Goal: Information Seeking & Learning: Learn about a topic

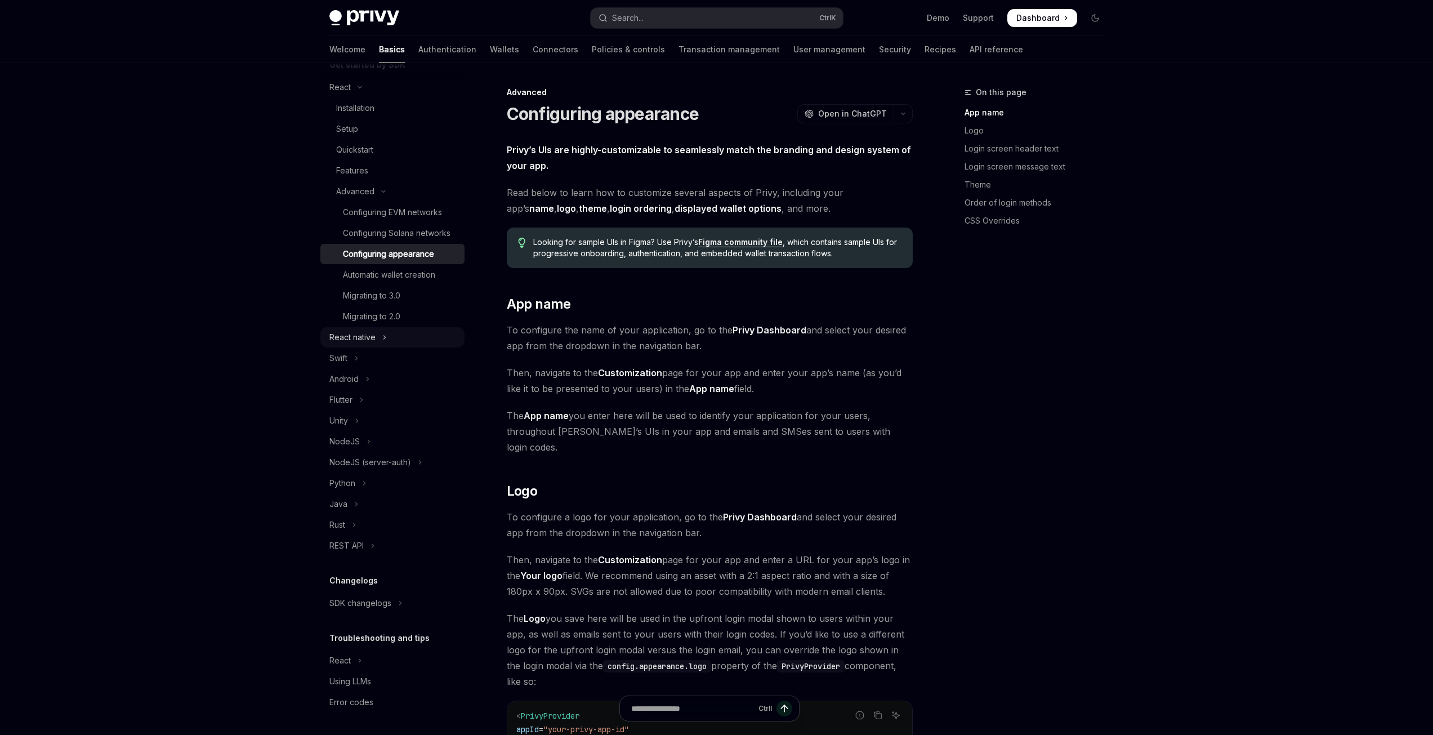
scroll to position [156, 0]
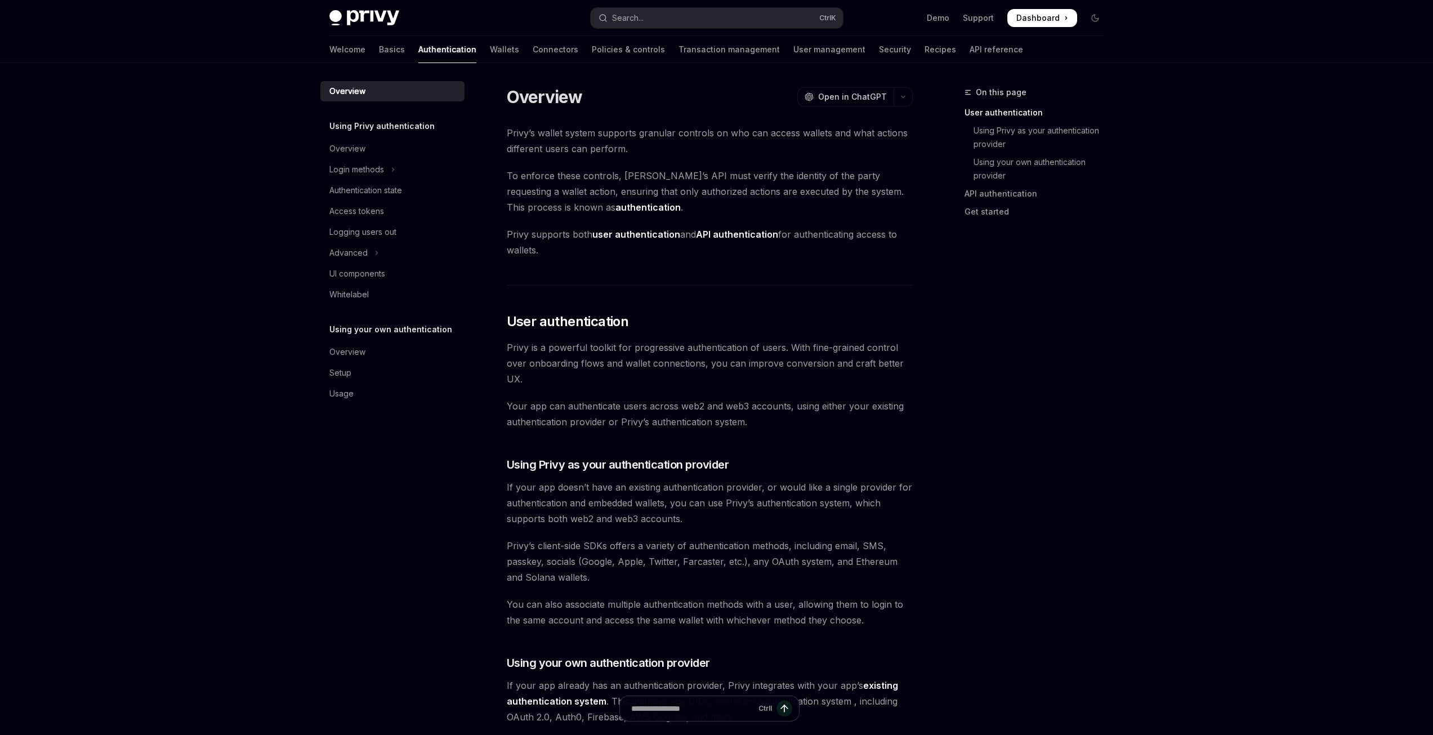
click at [390, 132] on h5 "Using Privy authentication" at bounding box center [381, 126] width 105 height 14
click at [337, 142] on div "Overview" at bounding box center [347, 149] width 36 height 14
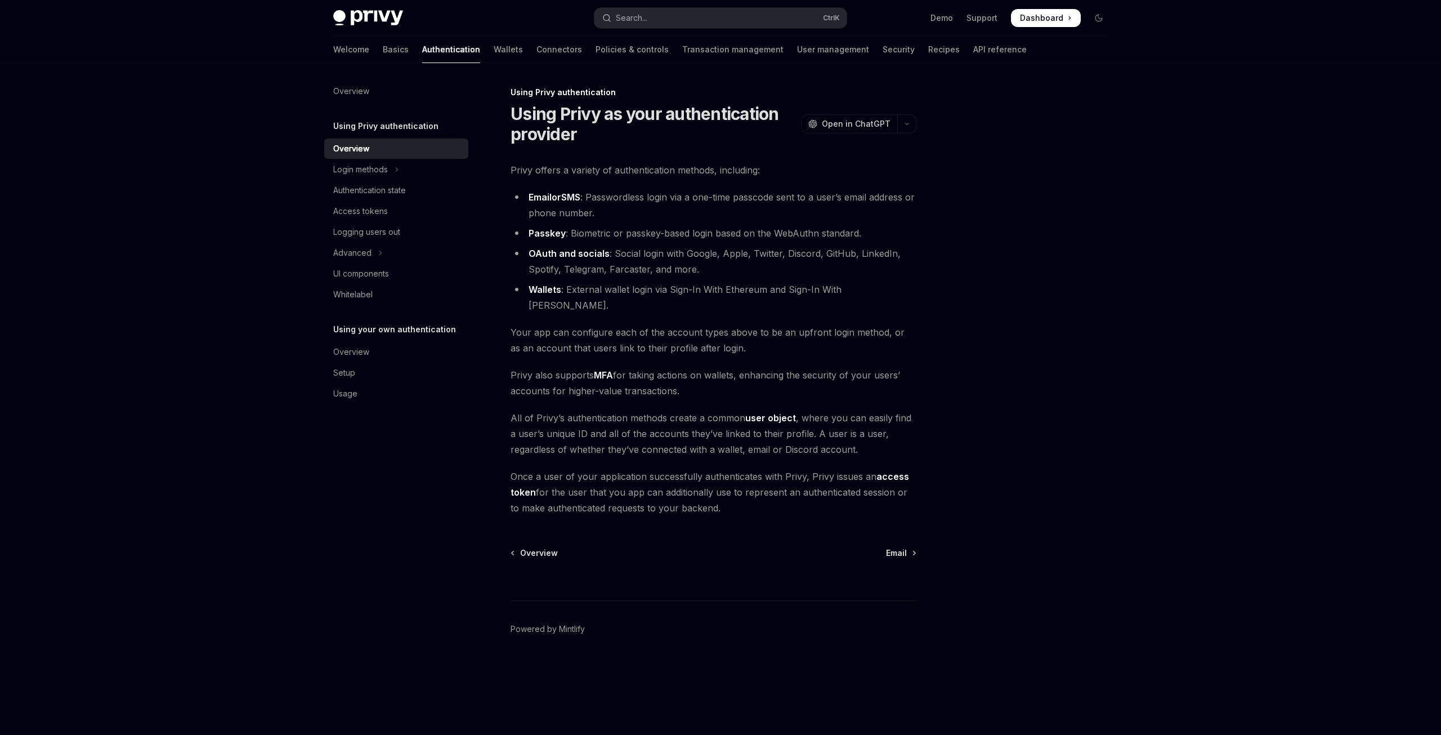
click at [585, 233] on li "Passkey : Biometric or passkey-based login based on the WebAuthn standard." at bounding box center [714, 233] width 406 height 16
click at [533, 231] on link "Passkey" at bounding box center [547, 233] width 37 height 12
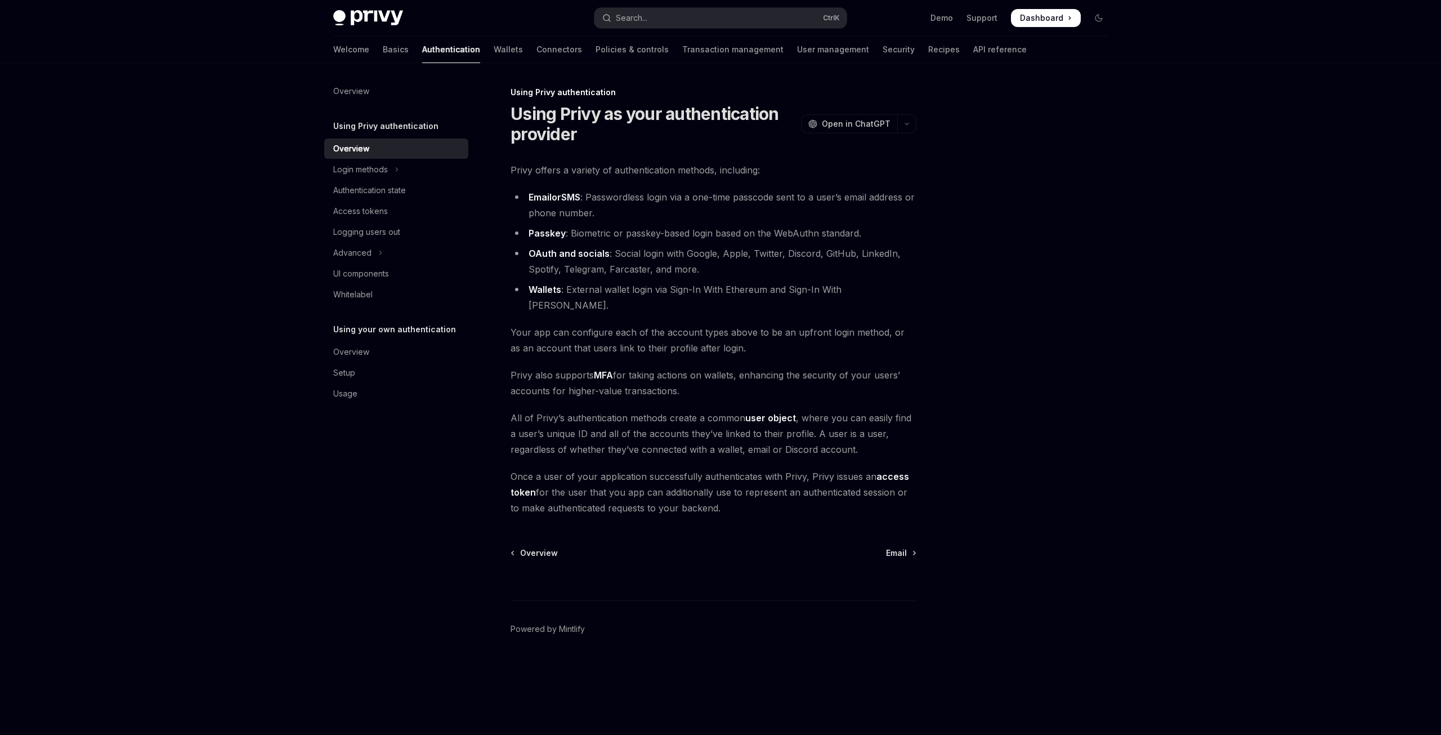
click at [645, 255] on li "OAuth and socials : Social login with Google, Apple, Twitter, Discord, GitHub, …" at bounding box center [714, 261] width 406 height 32
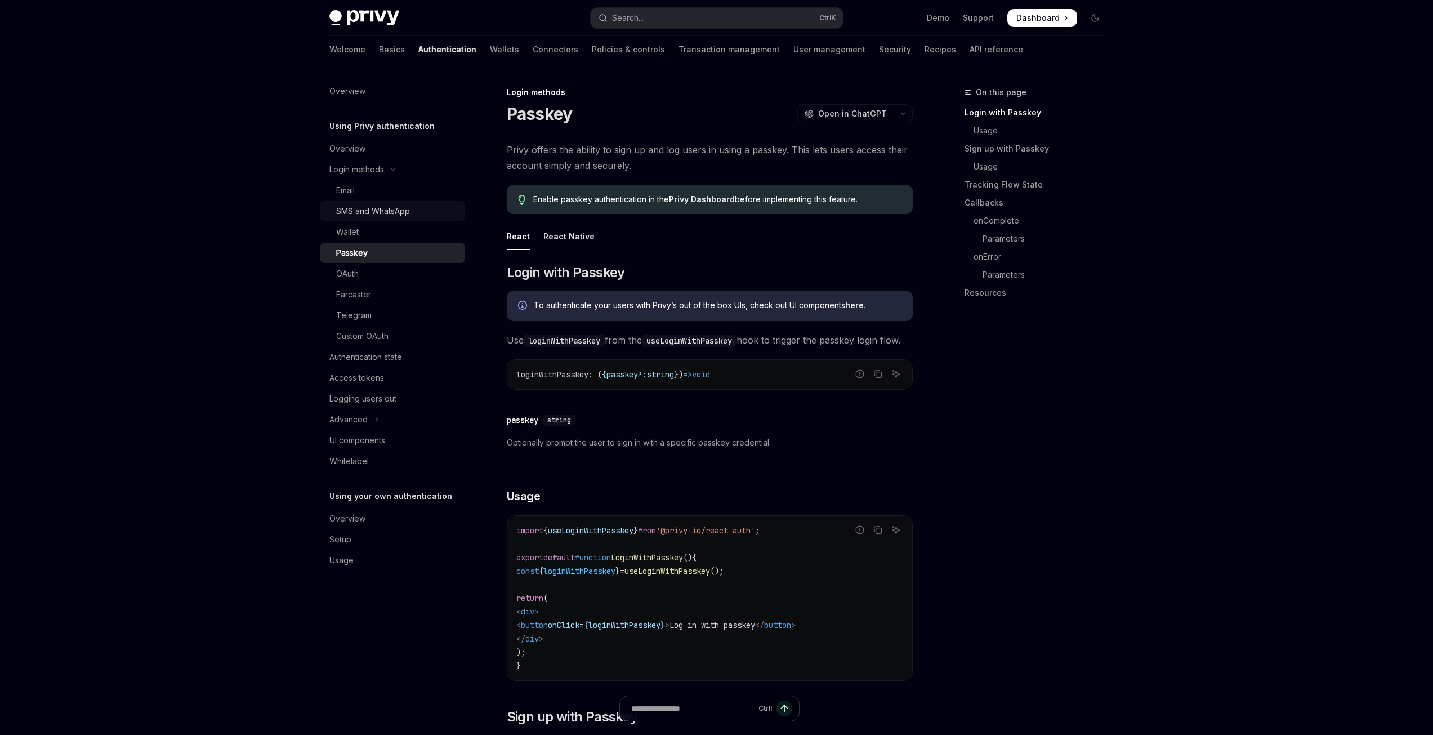
drag, startPoint x: 230, startPoint y: 218, endPoint x: 326, endPoint y: 213, distance: 95.8
type textarea "*"
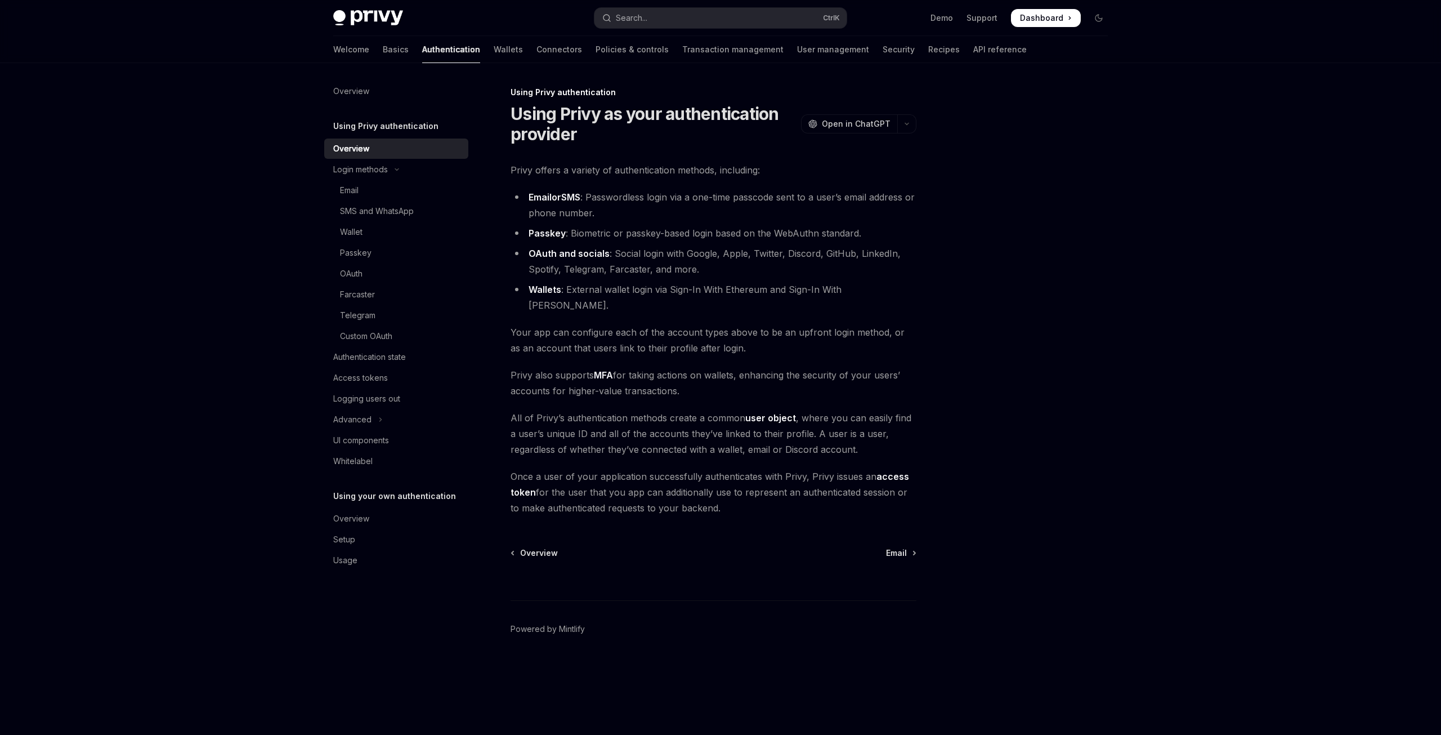
click at [757, 257] on li "OAuth and socials : Social login with Google, Apple, Twitter, Discord, GitHub, …" at bounding box center [714, 261] width 406 height 32
drag, startPoint x: 567, startPoint y: 229, endPoint x: 577, endPoint y: 280, distance: 52.2
click at [567, 244] on ul "Email or SMS : Passwordless login via a one-time passcode sent to a user’s emai…" at bounding box center [714, 251] width 406 height 124
click at [580, 284] on li "Wallets : External wallet login via Sign-In With Ethereum and Sign-In With Sola…" at bounding box center [714, 297] width 406 height 32
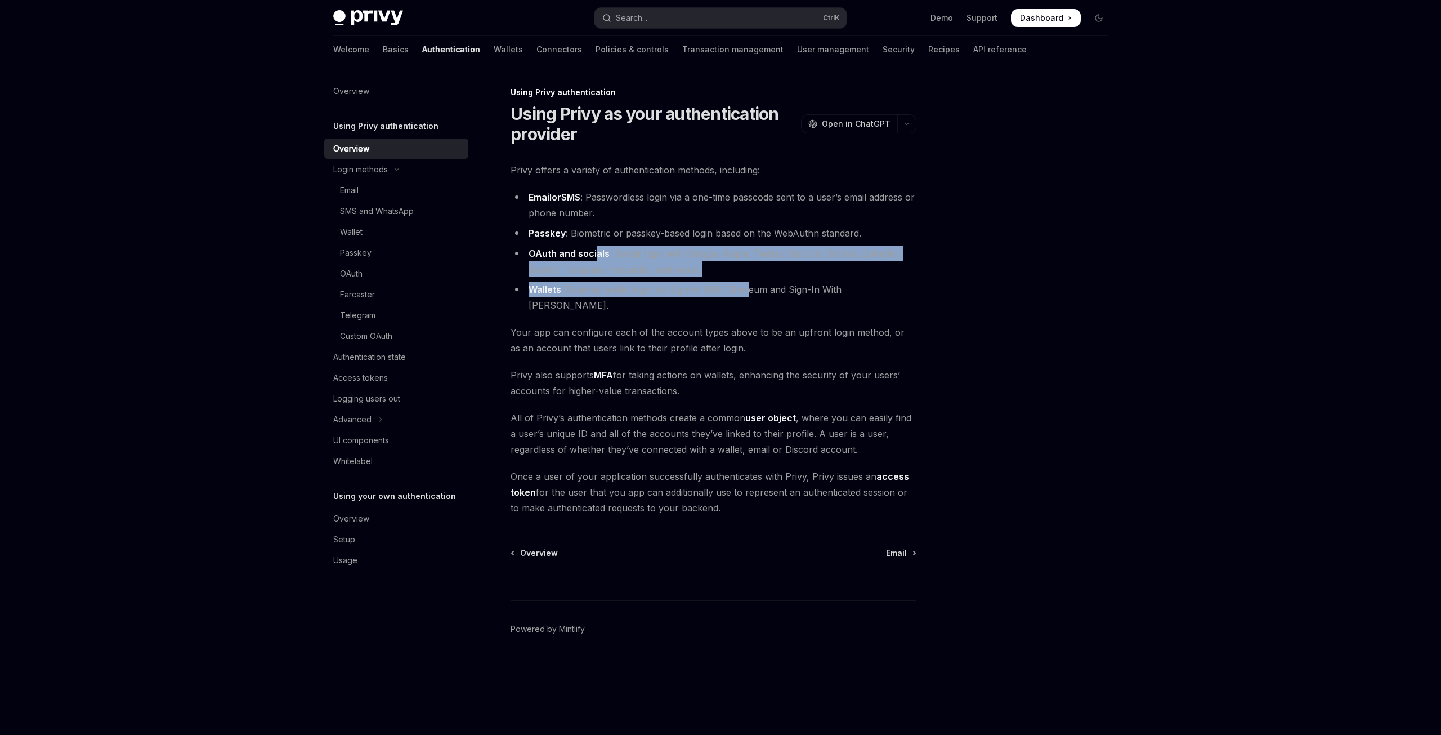
drag, startPoint x: 607, startPoint y: 257, endPoint x: 555, endPoint y: 236, distance: 56.3
click at [588, 251] on ul "Email or SMS : Passwordless login via a one-time passcode sent to a user’s emai…" at bounding box center [714, 251] width 406 height 124
click at [696, 262] on li "OAuth and socials : Social login with Google, Apple, Twitter, Discord, GitHub, …" at bounding box center [714, 261] width 406 height 32
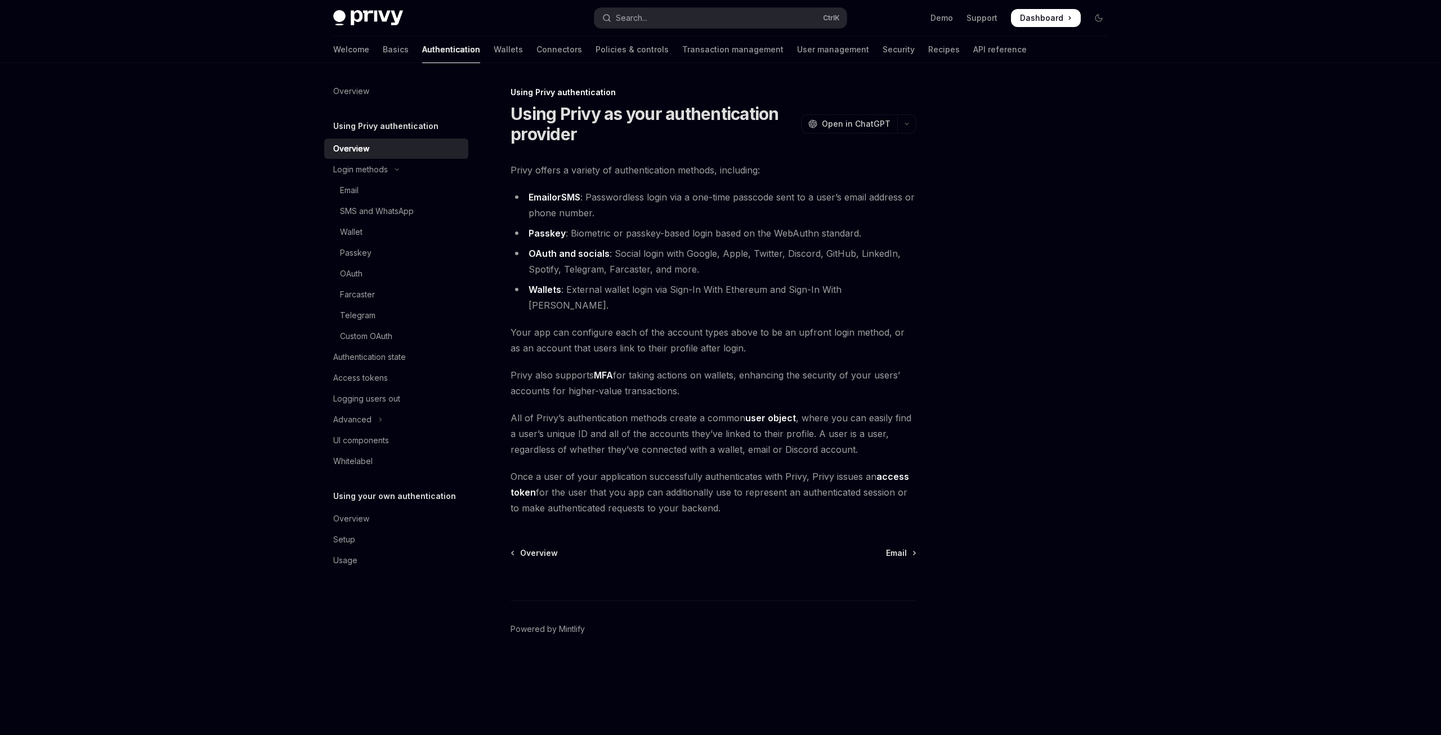
drag, startPoint x: 719, startPoint y: 668, endPoint x: 728, endPoint y: 647, distance: 22.7
click at [719, 668] on footer "Powered by Mintlify" at bounding box center [714, 648] width 406 height 97
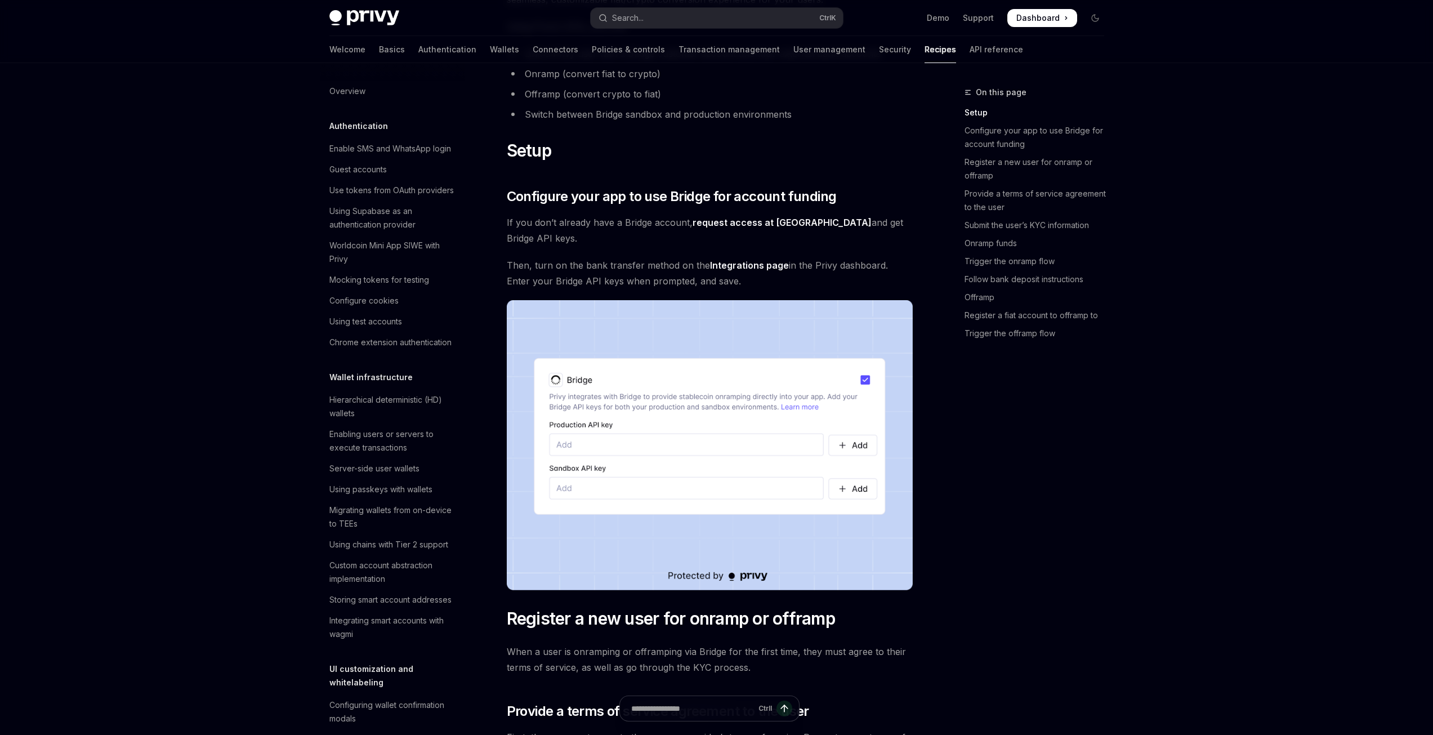
scroll to position [225, 0]
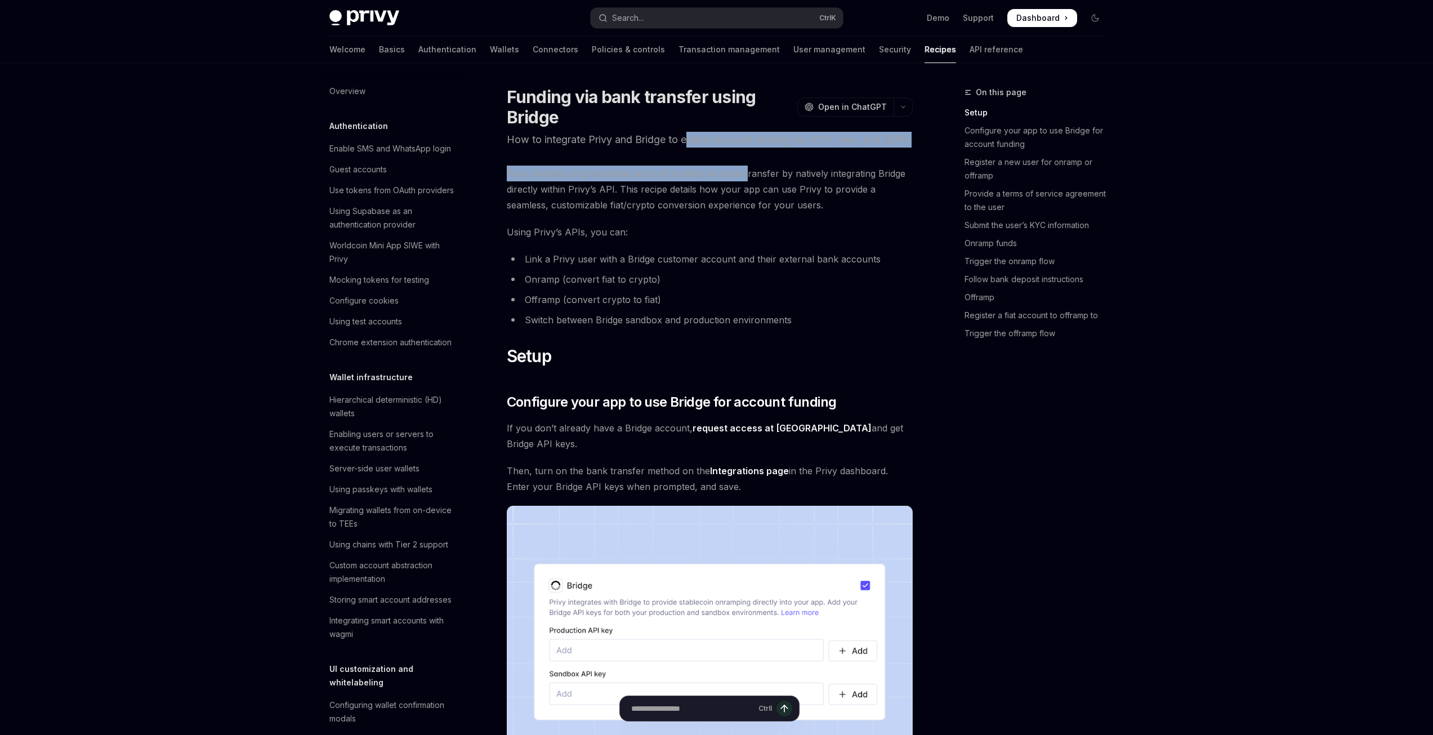
drag, startPoint x: 692, startPoint y: 146, endPoint x: 750, endPoint y: 184, distance: 69.2
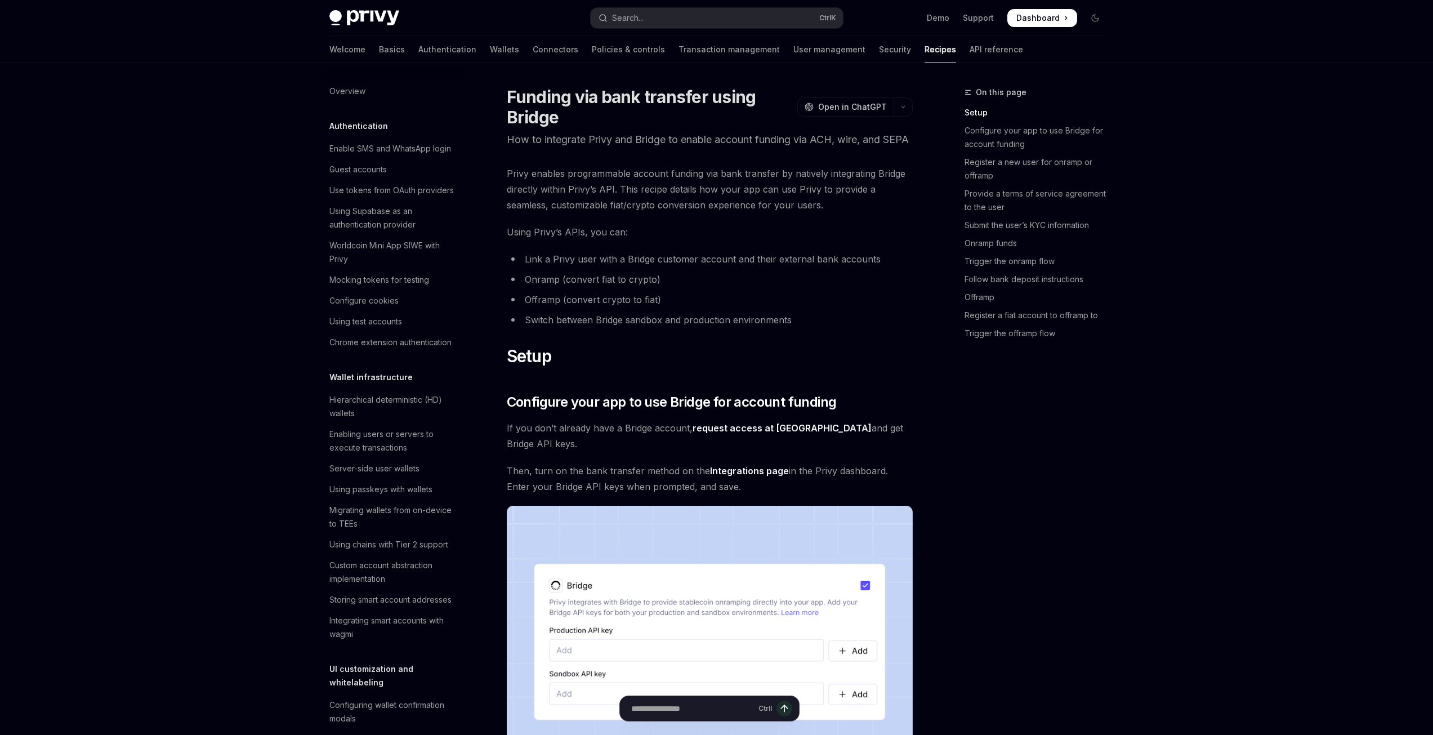
click at [755, 201] on span "Privy enables programmable account funding via bank transfer by natively integr…" at bounding box center [710, 189] width 406 height 47
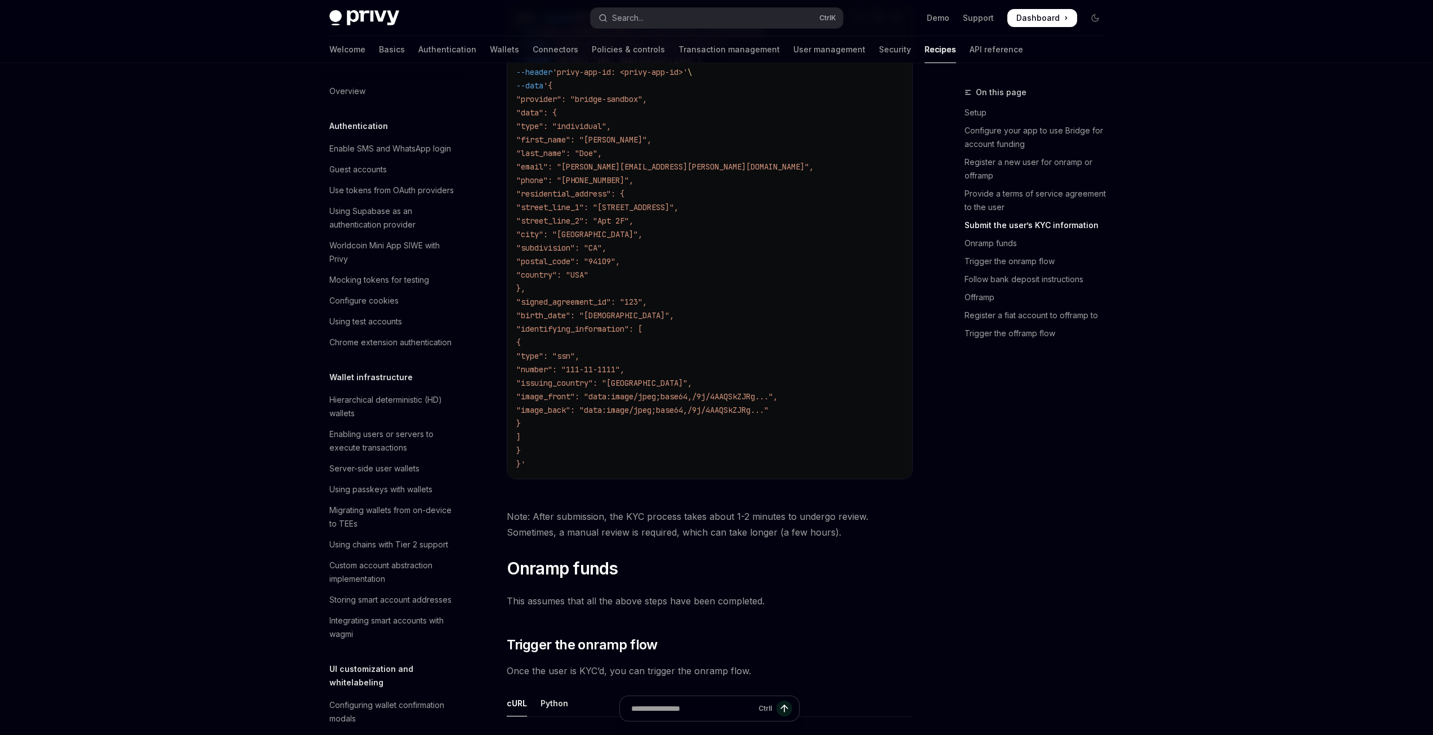
scroll to position [1858, 0]
